Goal: Information Seeking & Learning: Learn about a topic

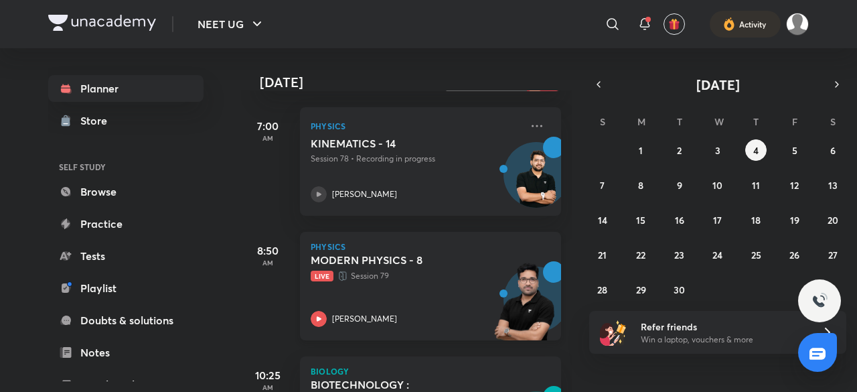
scroll to position [186, 0]
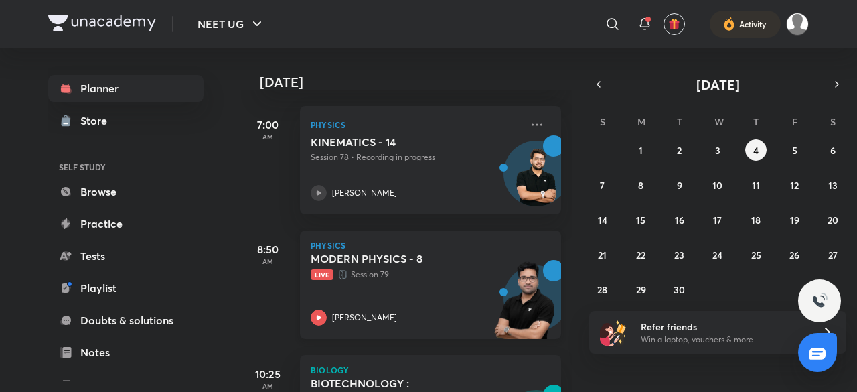
drag, startPoint x: 413, startPoint y: 302, endPoint x: 458, endPoint y: 240, distance: 76.2
click at [458, 240] on div "Physics MODERN PHYSICS - 8 Live Session 79 Shailendra Tanwar" at bounding box center [430, 284] width 261 height 108
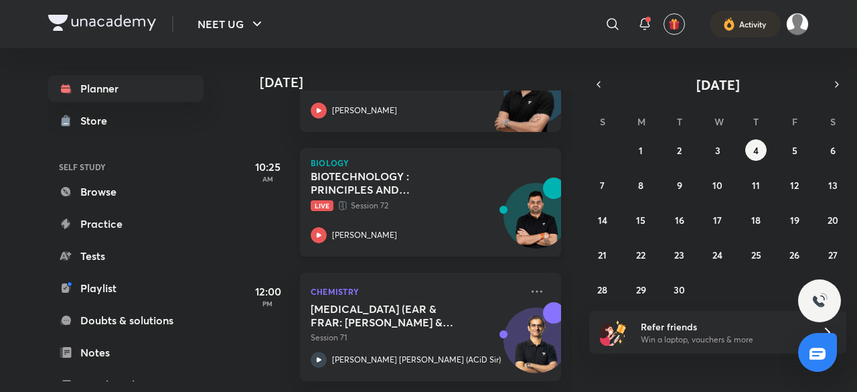
click at [340, 199] on icon at bounding box center [343, 205] width 11 height 13
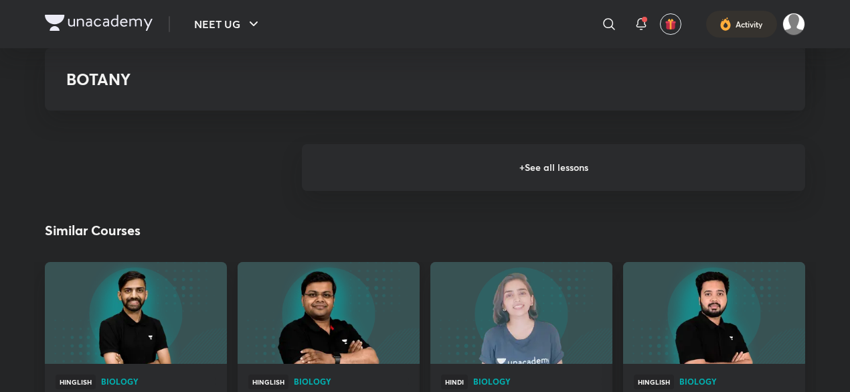
scroll to position [1582, 0]
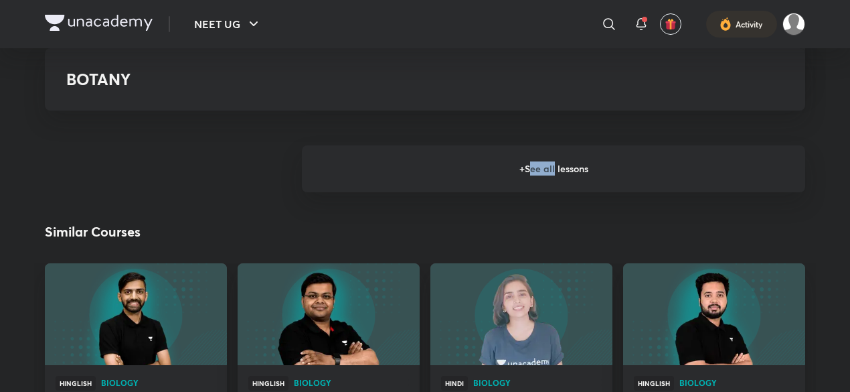
drag, startPoint x: 530, startPoint y: 194, endPoint x: 557, endPoint y: 183, distance: 29.5
click at [557, 183] on h6 "+ See all lessons" at bounding box center [554, 168] width 504 height 47
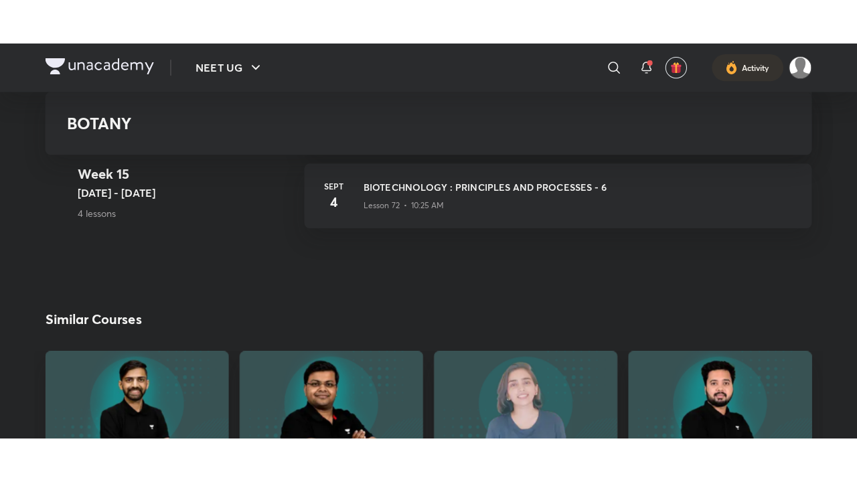
scroll to position [7126, 0]
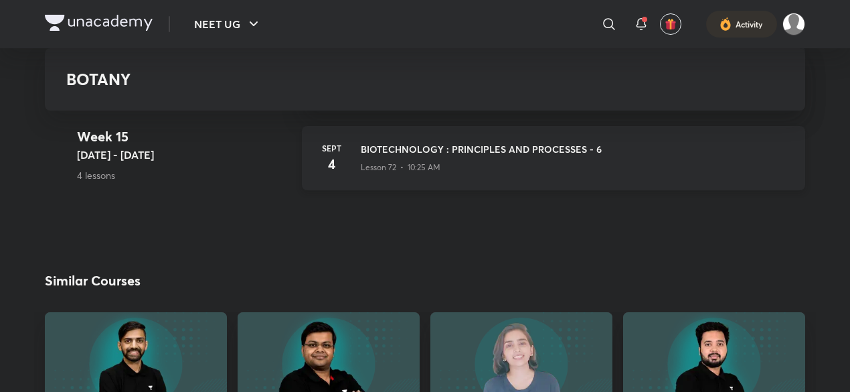
click at [635, 149] on h3 "BIOTECHNOLOGY : PRINCIPLES AND PROCESSES - 6" at bounding box center [575, 149] width 429 height 14
